Goal: Communication & Community: Participate in discussion

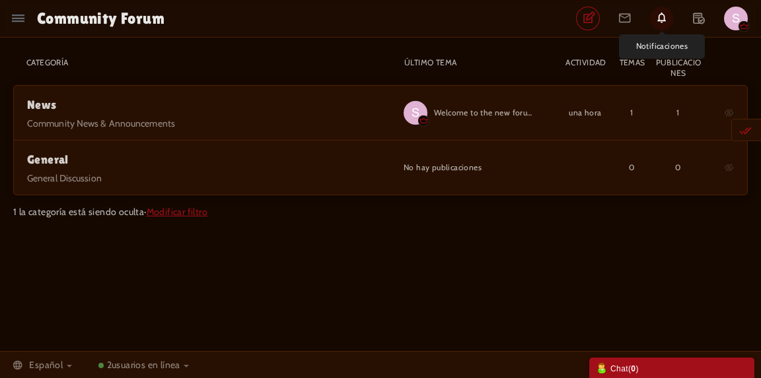
click at [660, 13] on icon at bounding box center [662, 18] width 24 height 22
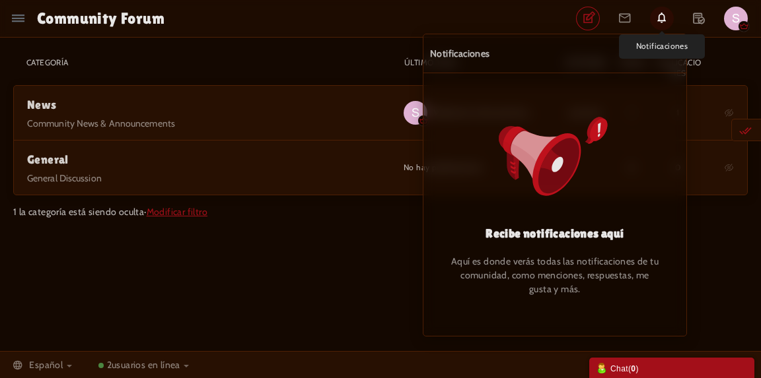
click at [660, 13] on icon at bounding box center [662, 18] width 24 height 22
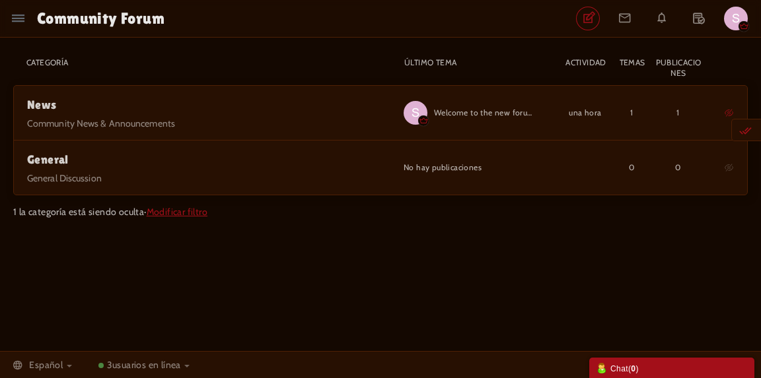
click at [733, 109] on span "News Community News & Announcements 1 1 Welcome to the new forum! una hora por …" at bounding box center [380, 113] width 733 height 55
click at [69, 159] on span "General" at bounding box center [48, 160] width 42 height 14
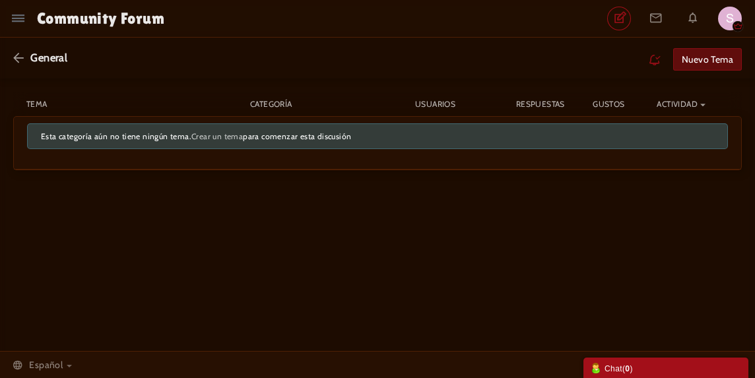
click at [697, 67] on link "Nuevo tema" at bounding box center [707, 59] width 69 height 22
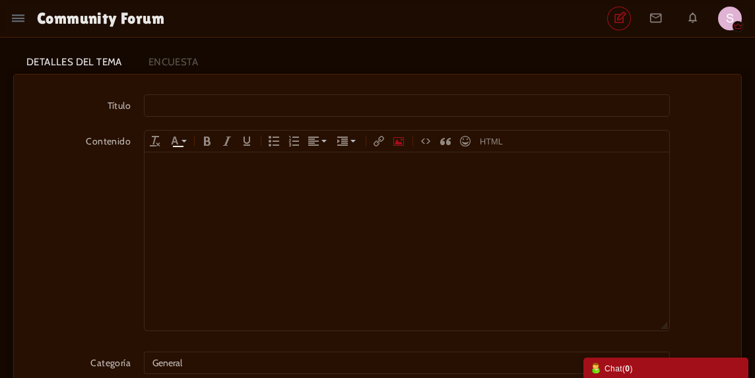
click at [394, 138] on icon "Insert Photo" at bounding box center [399, 141] width 11 height 11
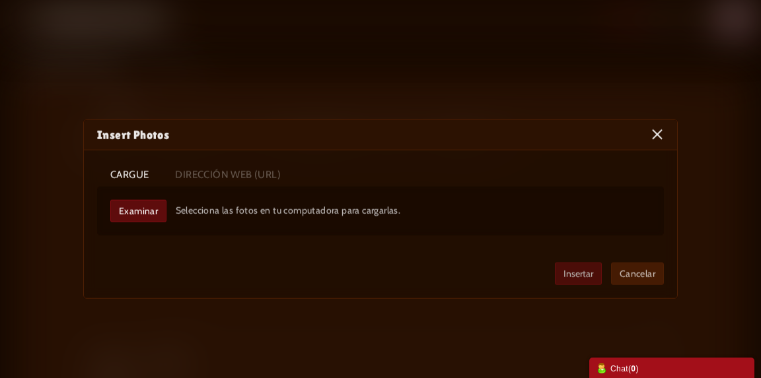
click at [659, 137] on button "×" at bounding box center [656, 133] width 13 height 13
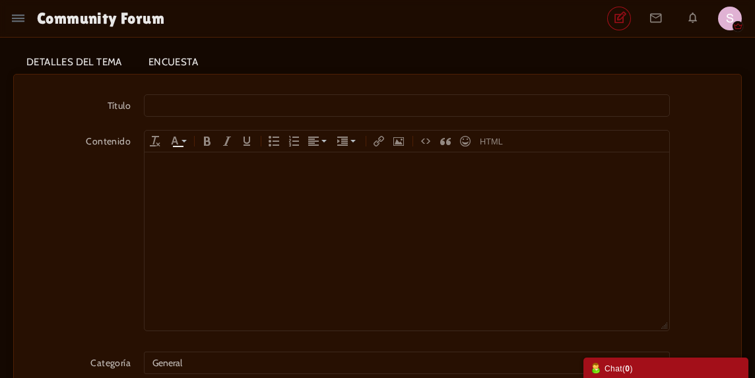
click at [197, 68] on link "Encuesta" at bounding box center [173, 62] width 76 height 23
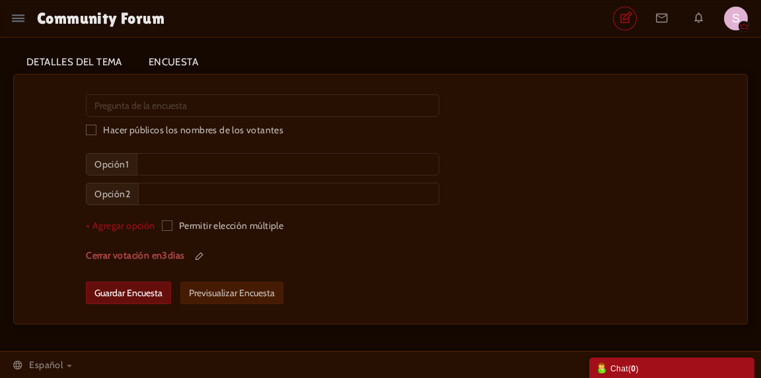
click at [95, 59] on link "Detalles del tema" at bounding box center [74, 62] width 122 height 23
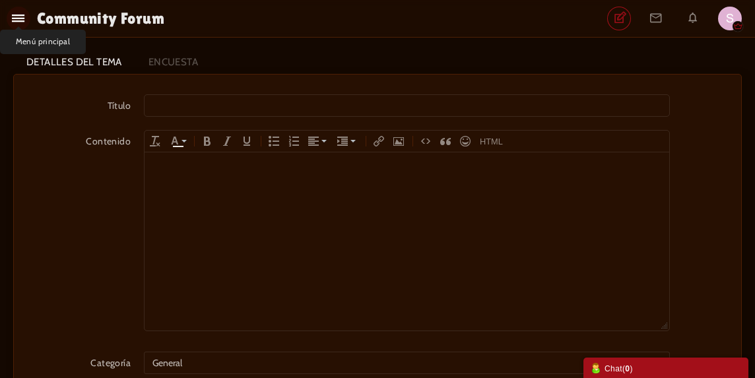
click at [15, 19] on icon at bounding box center [18, 18] width 13 height 13
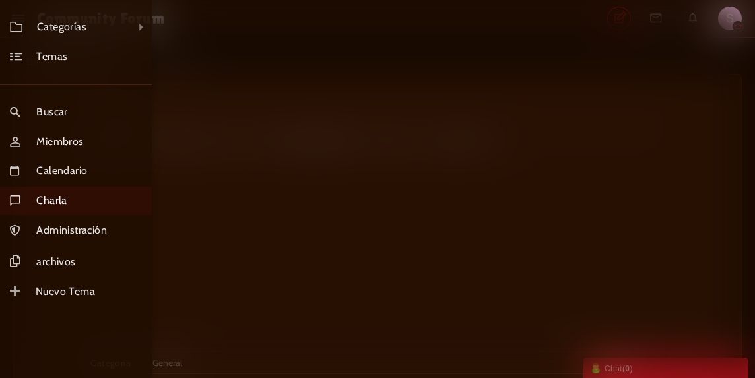
click at [91, 199] on link "Charla" at bounding box center [76, 201] width 152 height 28
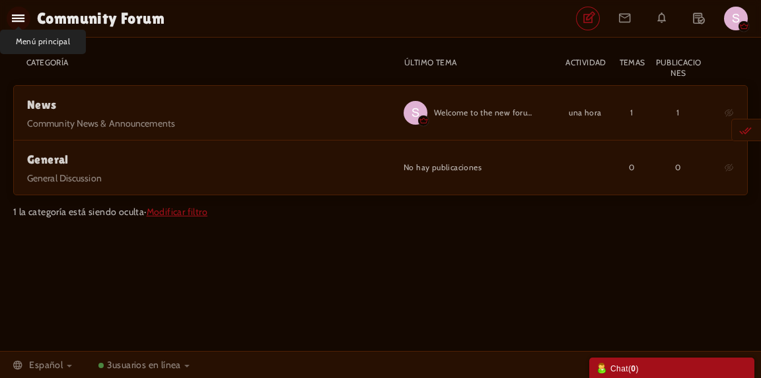
click at [22, 18] on icon at bounding box center [18, 18] width 13 height 13
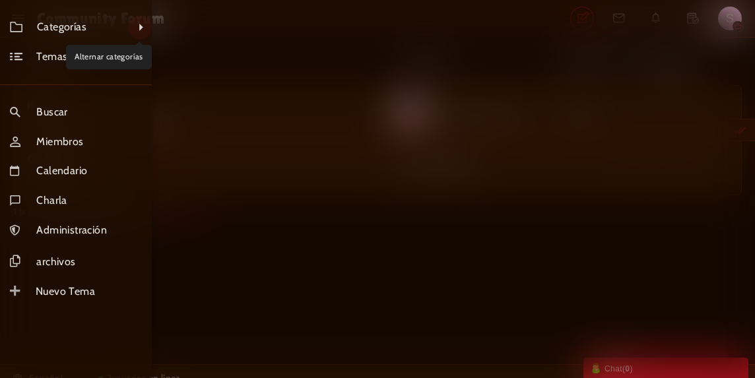
click at [132, 31] on link at bounding box center [140, 28] width 24 height 24
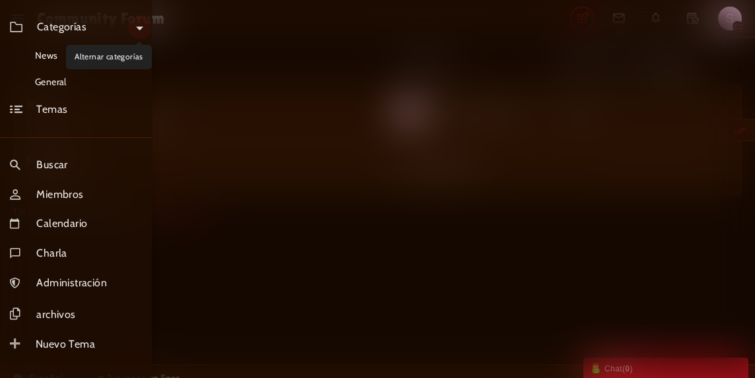
click at [144, 36] on link at bounding box center [140, 28] width 24 height 24
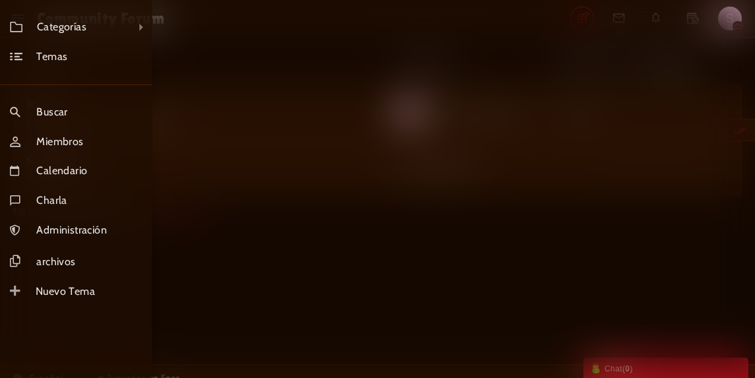
click at [227, 89] on div "Categorías todas las categorias Categorías News General Temas Buscar Miembros C…" at bounding box center [377, 189] width 755 height 378
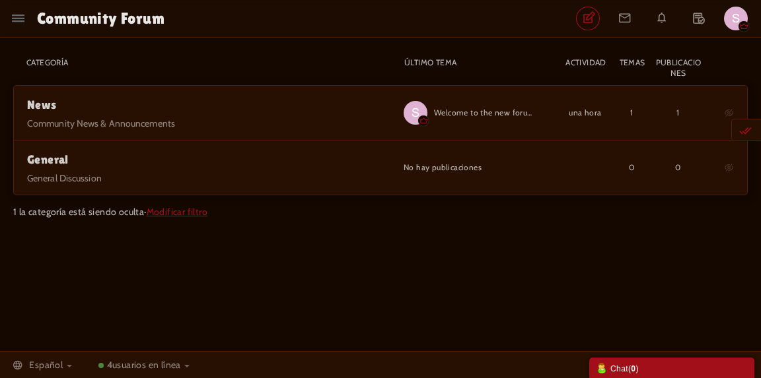
click at [184, 217] on span "1 la categoría está siendo oculta · Modificar filtro" at bounding box center [380, 211] width 734 height 13
click at [191, 216] on link "Modificar filtro" at bounding box center [177, 212] width 61 height 12
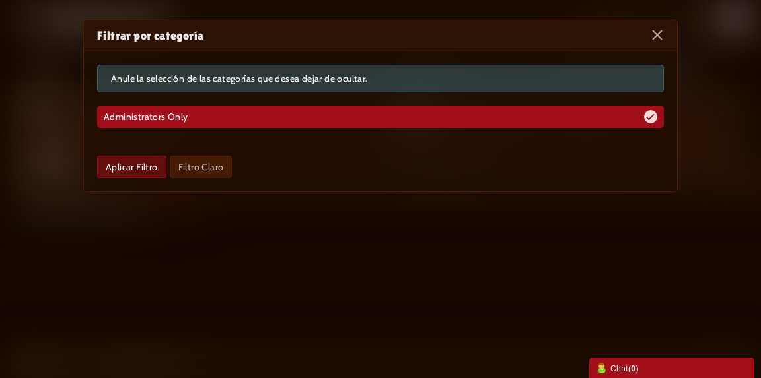
click at [147, 170] on link "Aplicar filtro" at bounding box center [131, 167] width 69 height 22
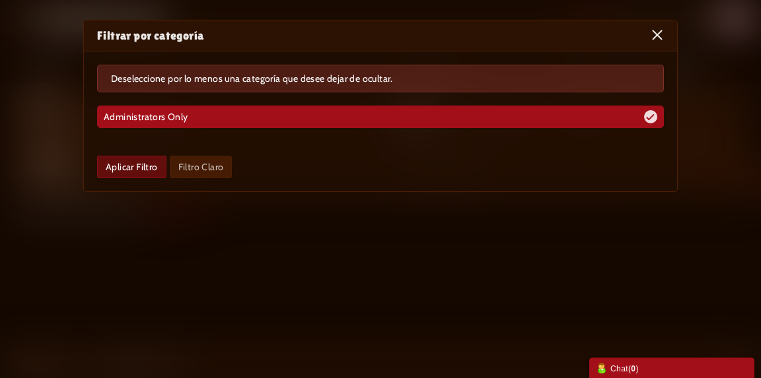
click at [655, 37] on button "×" at bounding box center [656, 34] width 13 height 13
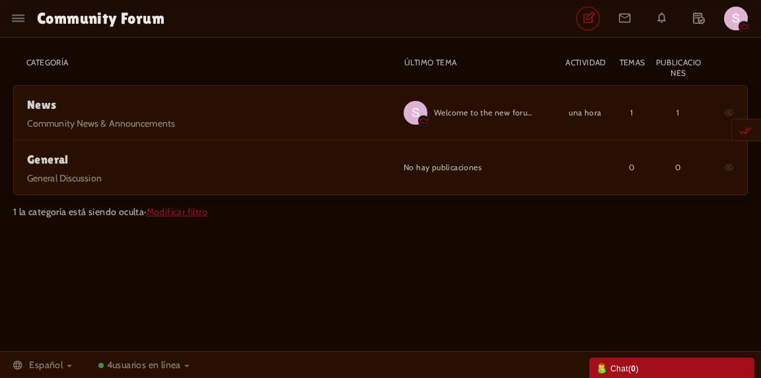
click at [153, 368] on span "usuarios en línea" at bounding box center [146, 365] width 69 height 12
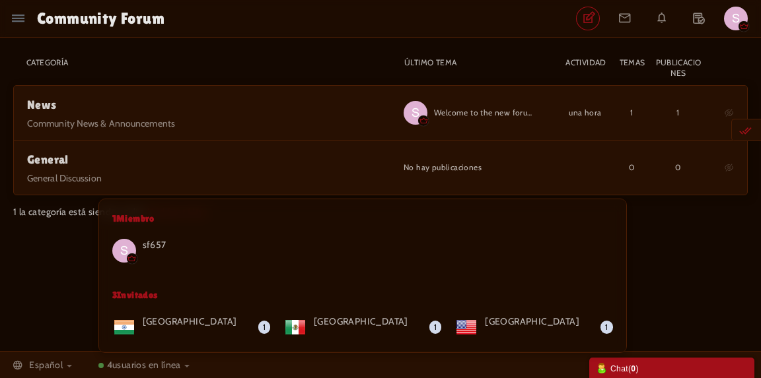
click at [48, 302] on div "Los mensajes están desactivados. Permitirles enviar o recibir mensajes. Habilit…" at bounding box center [380, 194] width 761 height 287
